Goal: Information Seeking & Learning: Learn about a topic

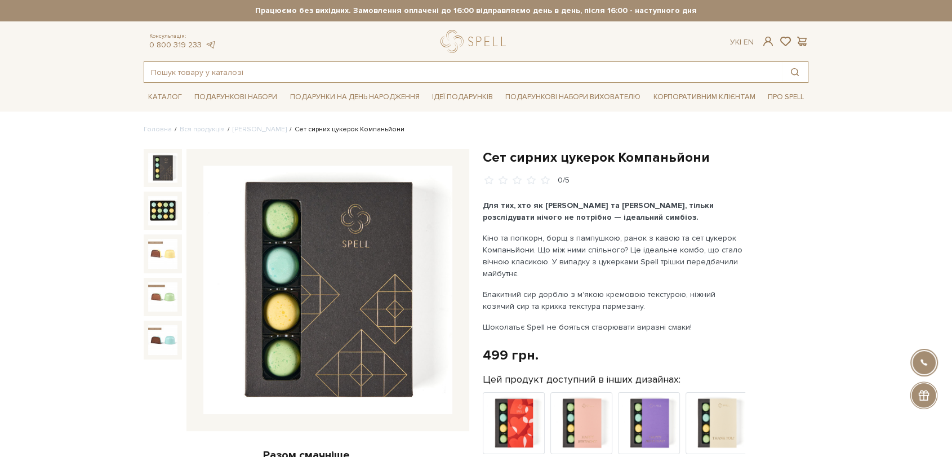
click at [366, 74] on input "text" at bounding box center [463, 72] width 638 height 20
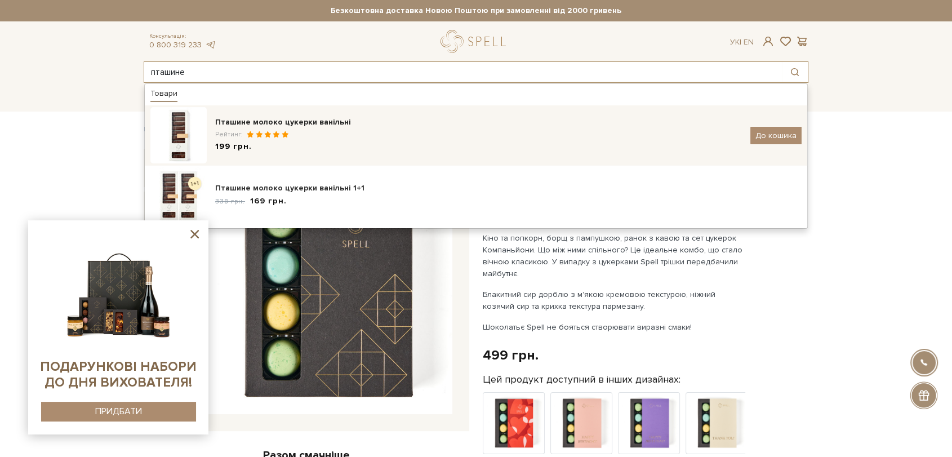
type input "пташине"
click at [333, 141] on div "199 грн." at bounding box center [478, 147] width 527 height 12
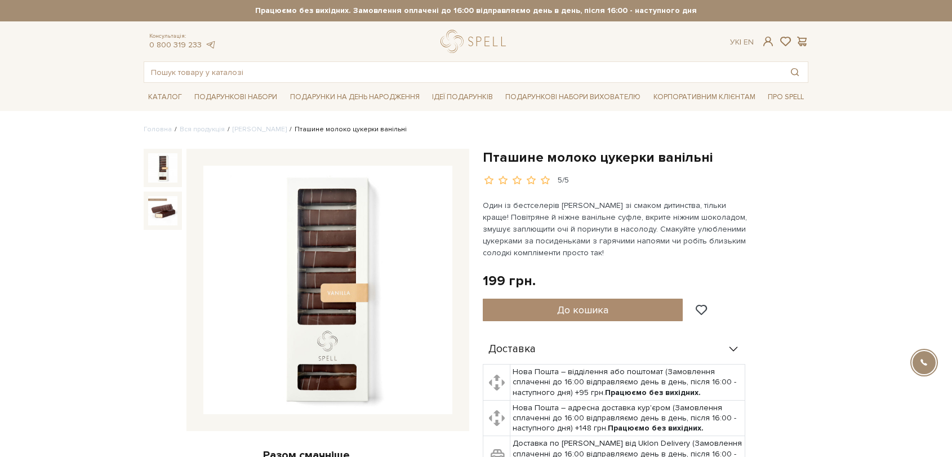
click at [331, 251] on img at bounding box center [327, 290] width 249 height 249
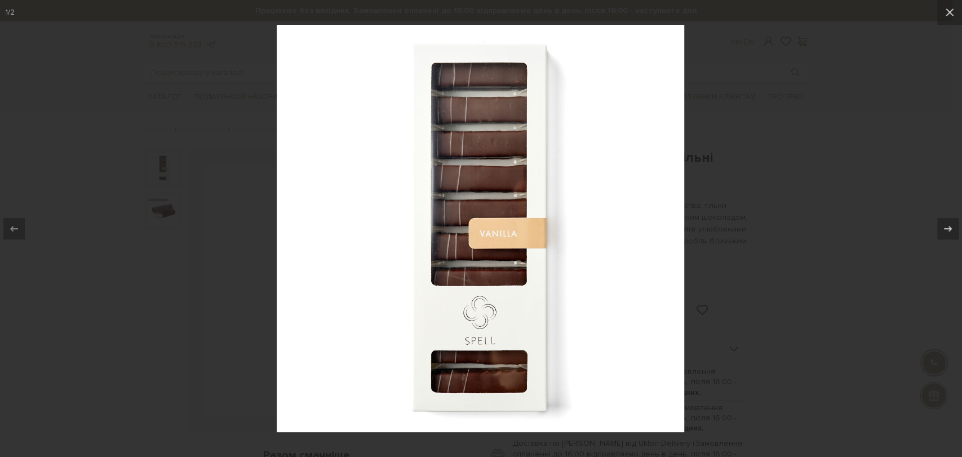
click at [255, 134] on div at bounding box center [481, 228] width 962 height 457
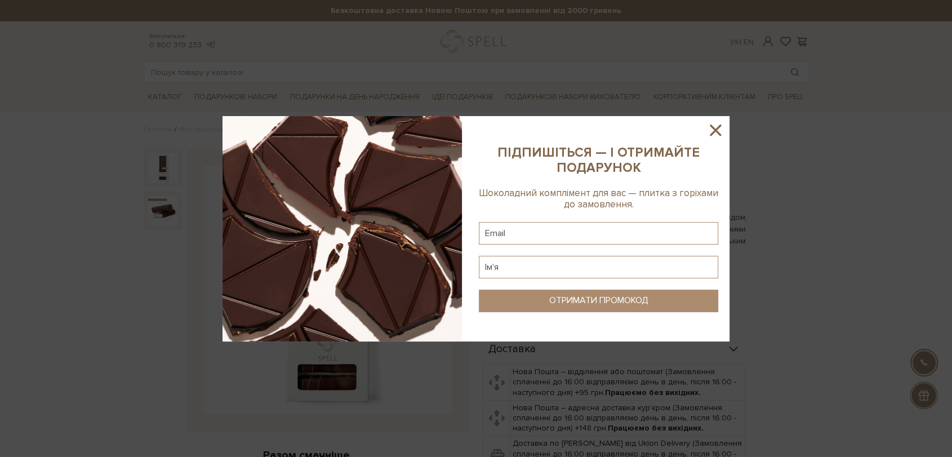
click at [418, 57] on div at bounding box center [476, 228] width 952 height 457
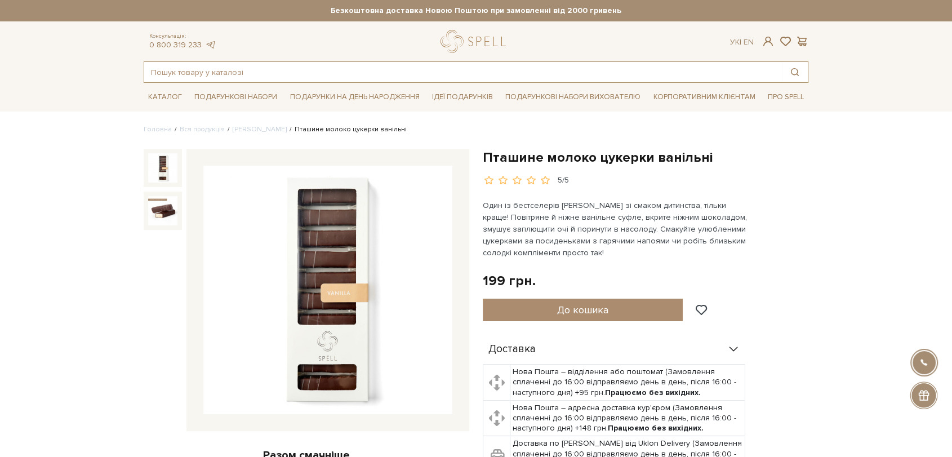
click at [353, 73] on input "text" at bounding box center [463, 72] width 638 height 20
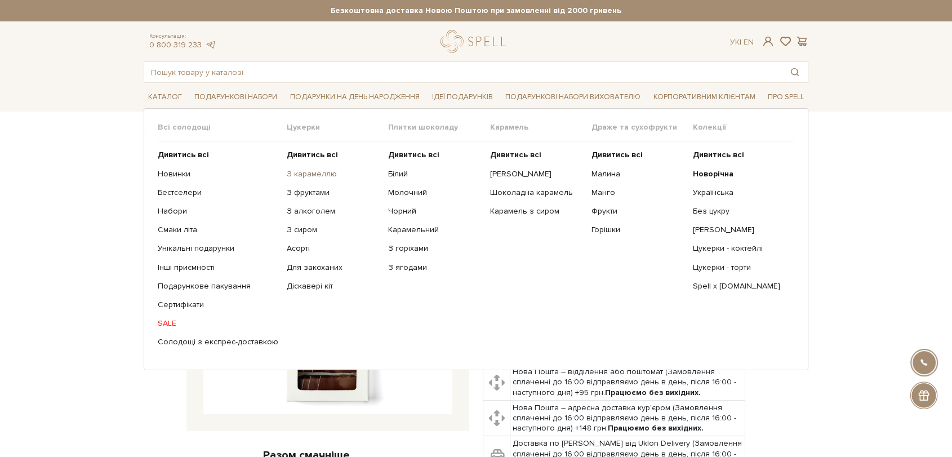
click at [293, 170] on link "З карамеллю" at bounding box center [333, 174] width 93 height 10
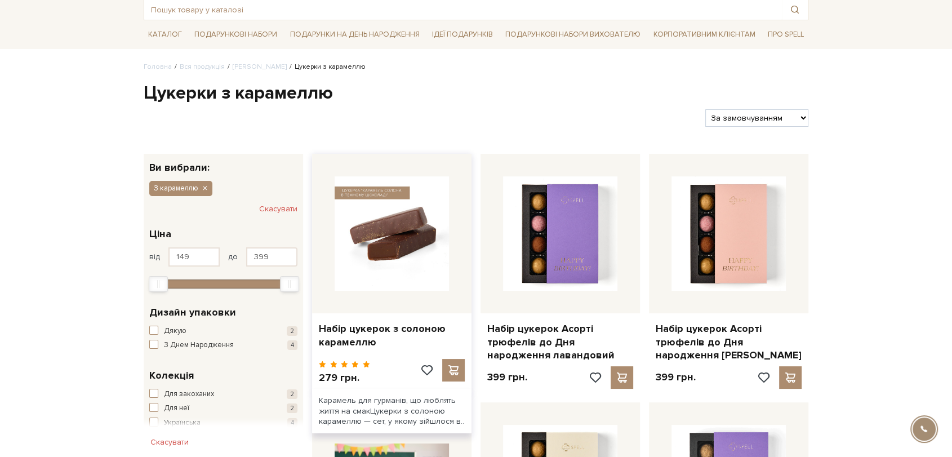
click at [426, 222] on img at bounding box center [392, 233] width 114 height 114
